Goal: Find specific page/section: Find specific page/section

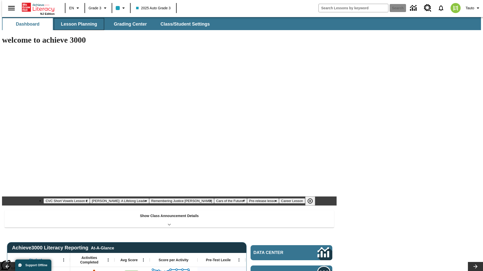
click at [77, 24] on span "Lesson Planning" at bounding box center [79, 24] width 36 height 6
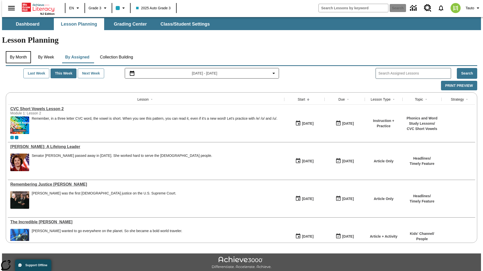
click at [17, 51] on button "By Month" at bounding box center [18, 57] width 25 height 12
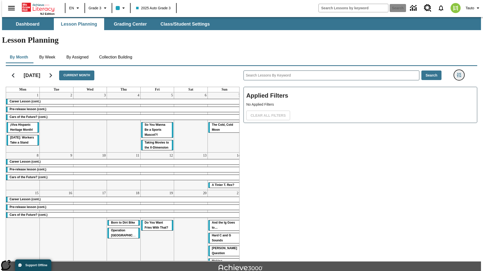
click at [460, 73] on icon "Filters Side menu" at bounding box center [458, 75] width 5 height 5
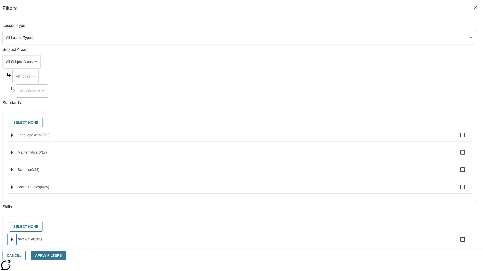
click at [13, 242] on icon "Select skills" at bounding box center [12, 240] width 2 height 4
click at [26, 256] on button "Cancel" at bounding box center [14, 256] width 23 height 10
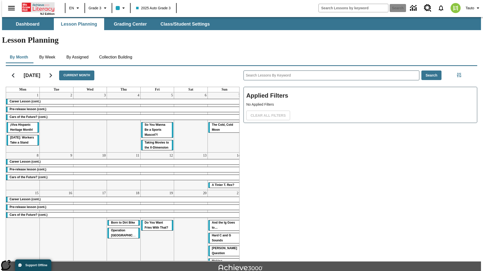
click at [36, 7] on icon "Home" at bounding box center [38, 7] width 33 height 10
